Goal: Navigation & Orientation: Find specific page/section

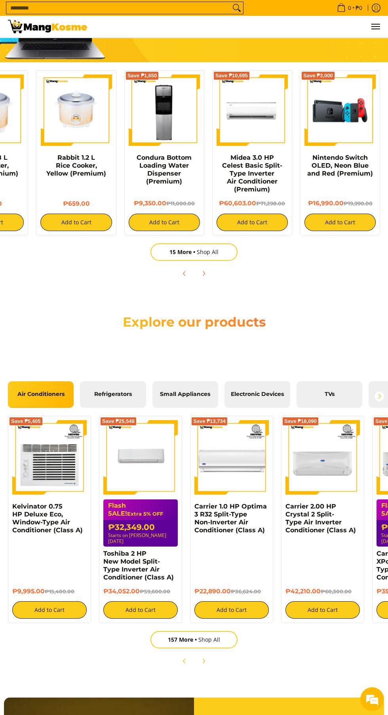
scroll to position [0, 246]
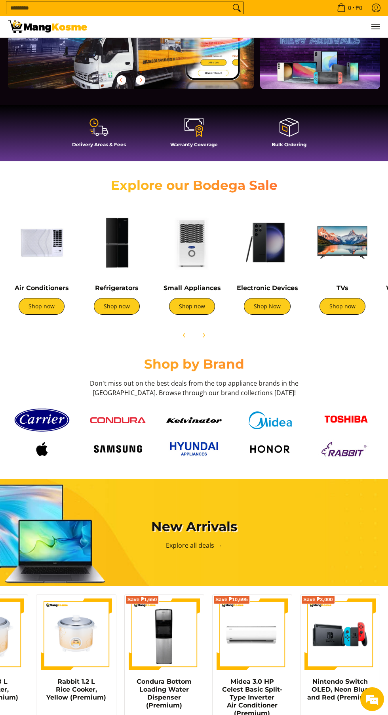
click at [125, 315] on link "Shop now" at bounding box center [117, 306] width 46 height 17
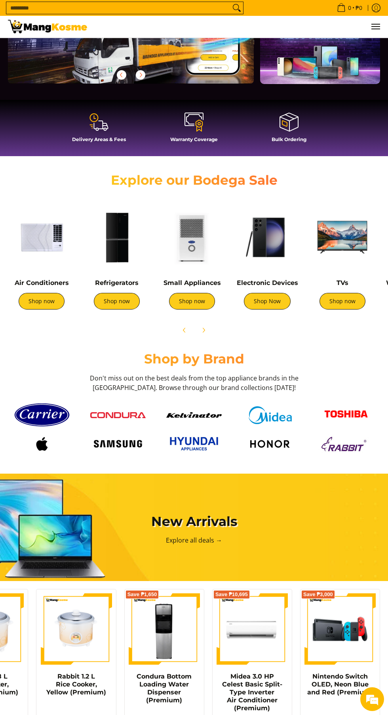
scroll to position [144, 0]
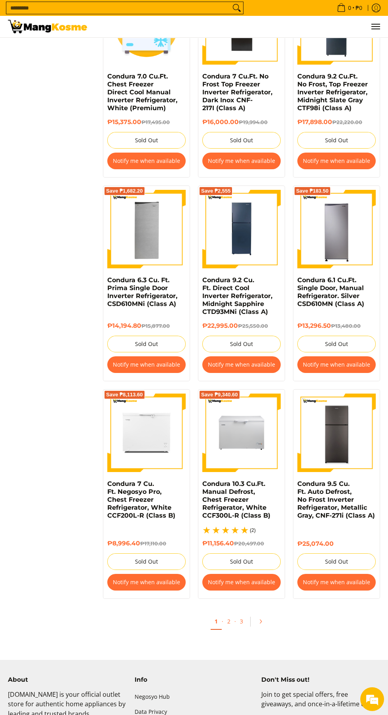
scroll to position [1221, 0]
click at [229, 622] on link "2" at bounding box center [228, 622] width 11 height 16
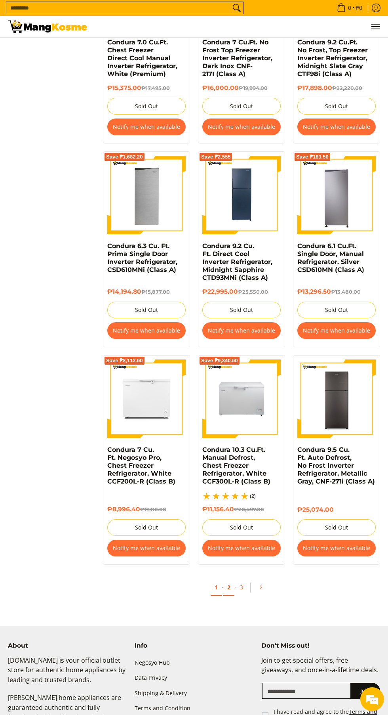
scroll to position [1282, 0]
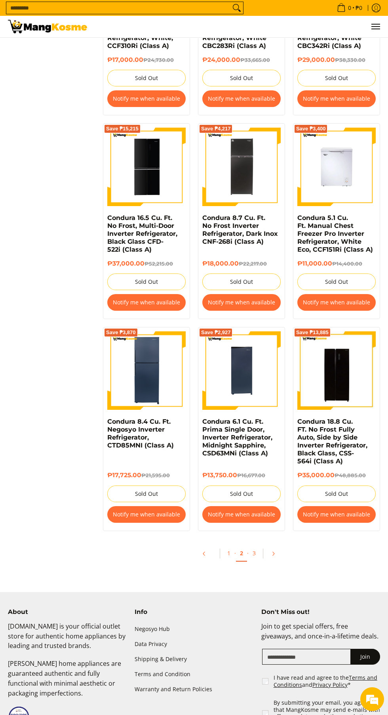
scroll to position [1259, 0]
click at [254, 553] on link "3" at bounding box center [254, 553] width 11 height 16
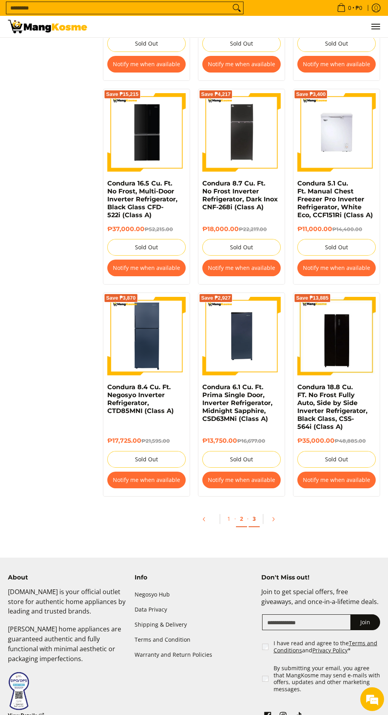
scroll to position [1319, 0]
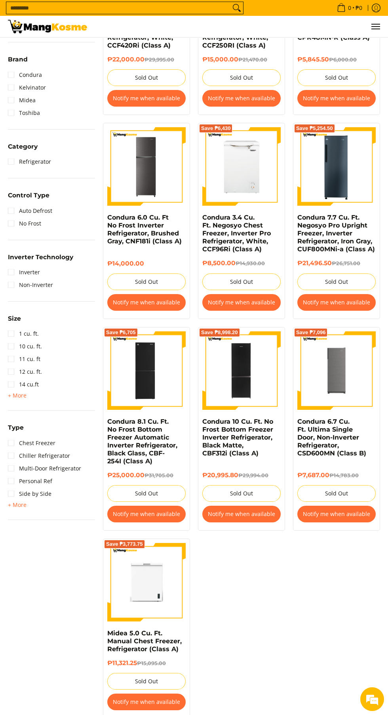
scroll to position [237, 0]
